Goal: Task Accomplishment & Management: Use online tool/utility

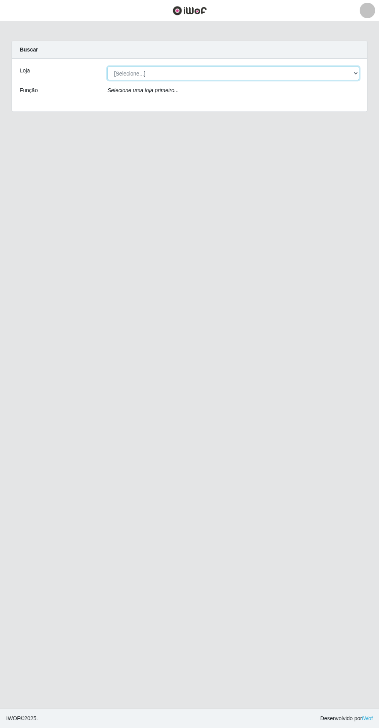
click at [180, 68] on select "[Selecione...] Extrabom - Loja 05 [GEOGRAPHIC_DATA]" at bounding box center [234, 74] width 252 height 14
select select "494"
click at [108, 67] on select "[Selecione...] Extrabom - Loja 05 [GEOGRAPHIC_DATA]" at bounding box center [234, 74] width 252 height 14
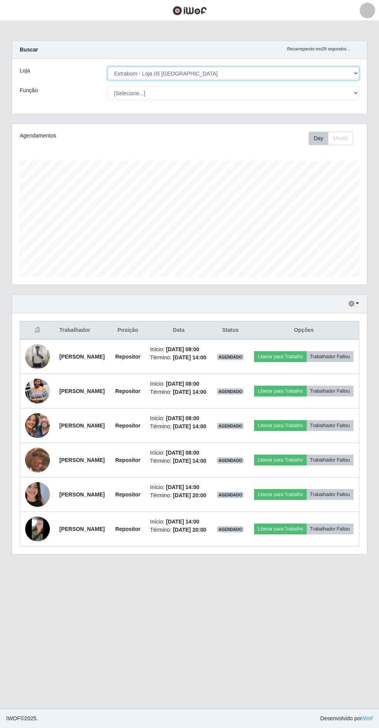
scroll to position [160, 355]
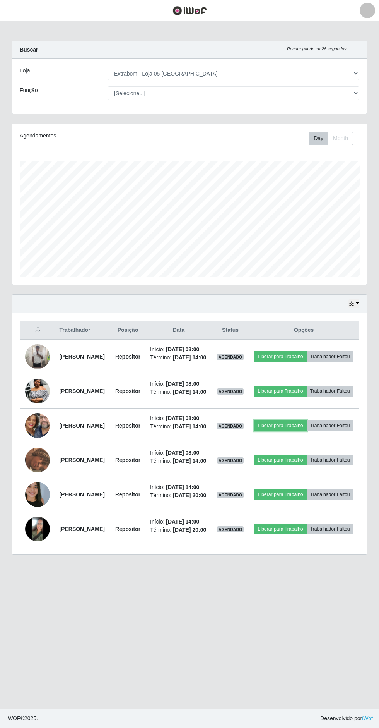
click at [306, 431] on button "Liberar para Trabalho" at bounding box center [280, 425] width 52 height 11
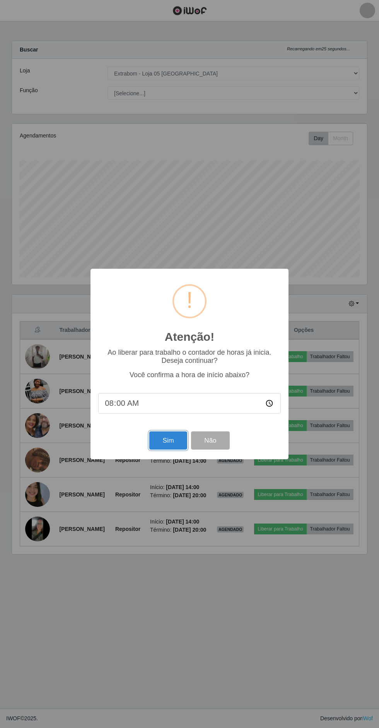
click at [168, 439] on button "Sim" at bounding box center [168, 440] width 38 height 18
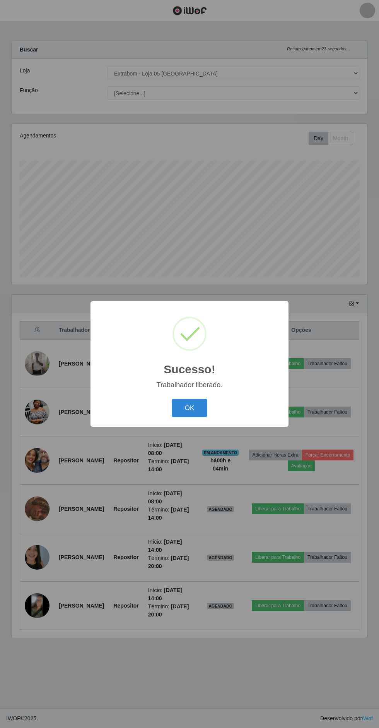
click at [189, 407] on button "OK" at bounding box center [190, 408] width 36 height 18
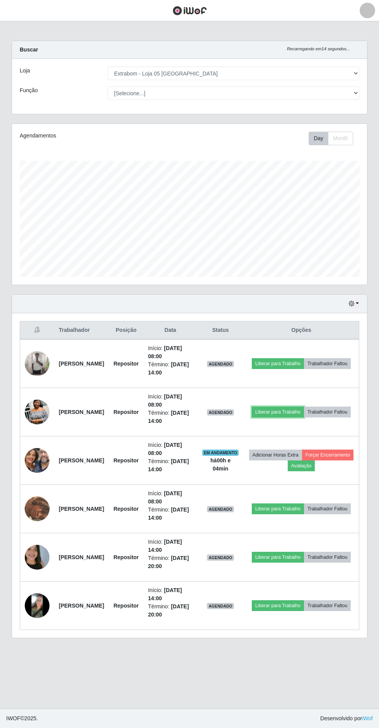
click at [304, 406] on button "Liberar para Trabalho" at bounding box center [278, 411] width 52 height 11
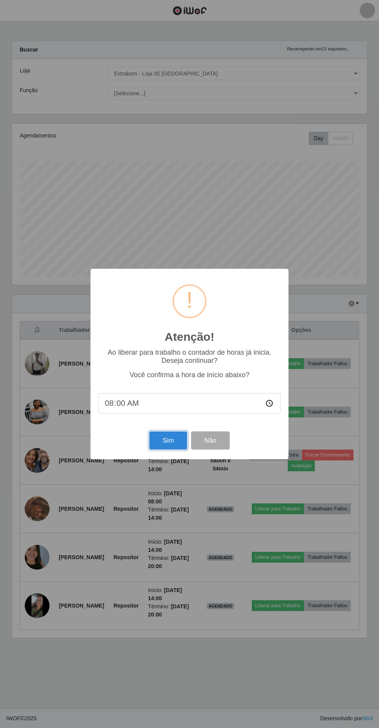
click at [157, 437] on button "Sim" at bounding box center [168, 440] width 38 height 18
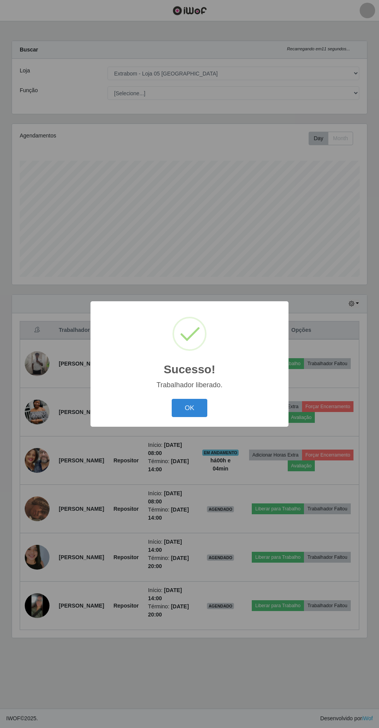
click at [187, 413] on button "OK" at bounding box center [190, 408] width 36 height 18
